Goal: Navigation & Orientation: Find specific page/section

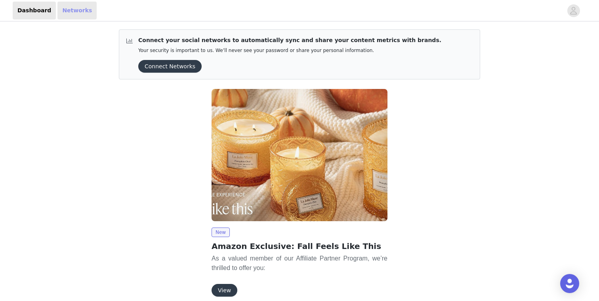
click at [73, 7] on link "Networks" at bounding box center [76, 11] width 39 height 18
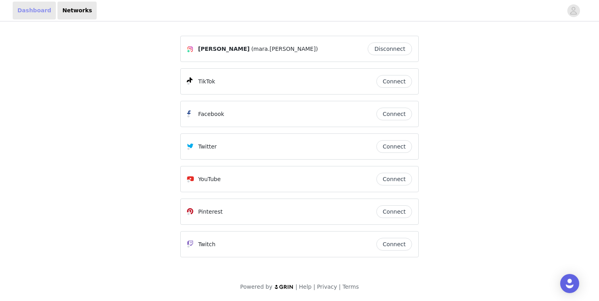
click at [33, 6] on link "Dashboard" at bounding box center [34, 11] width 43 height 18
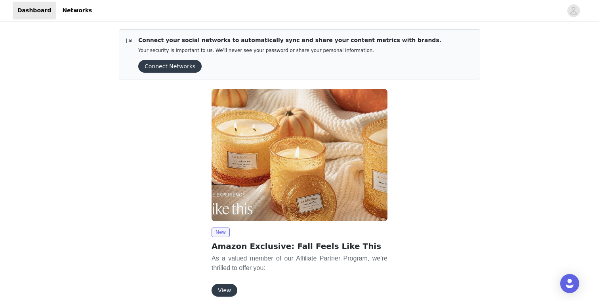
click at [219, 291] on button "View" at bounding box center [225, 289] width 26 height 13
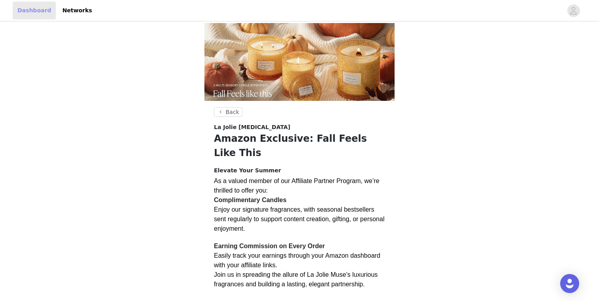
click at [35, 7] on link "Dashboard" at bounding box center [34, 11] width 43 height 18
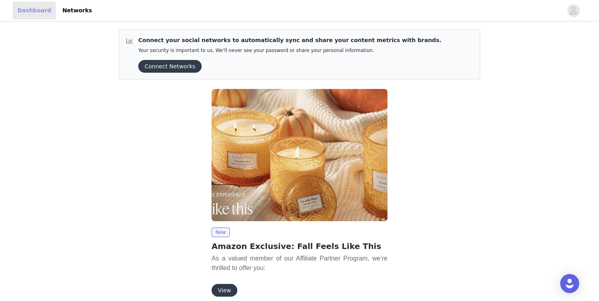
click at [34, 8] on link "Dashboard" at bounding box center [34, 11] width 43 height 18
click at [576, 14] on icon "avatar" at bounding box center [574, 10] width 8 height 13
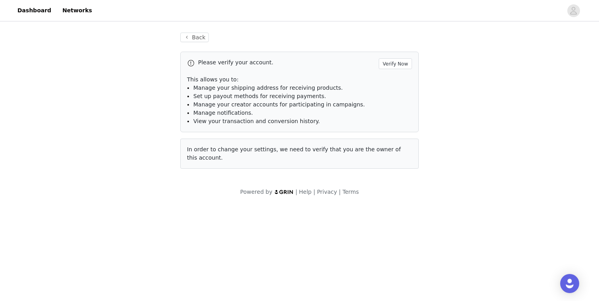
click at [285, 190] on img at bounding box center [284, 191] width 20 height 5
